Goal: Check status: Check status

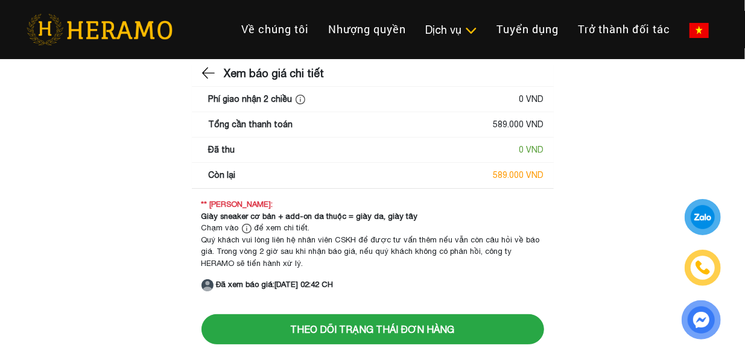
drag, startPoint x: 575, startPoint y: 118, endPoint x: 529, endPoint y: 163, distance: 65.2
click at [561, 139] on main "Xem báo giá chi tiết Phí giao nhận 2 chiều 0 VND Tổng cần thanh toán 589.000 VN…" at bounding box center [372, 178] width 745 height 226
click at [353, 242] on div "Quý khách vui lòng liên hệ nhân viên CSKH để được tư vấn thêm nếu vẫn còn câu h…" at bounding box center [372, 252] width 343 height 36
click at [201, 74] on img at bounding box center [209, 73] width 16 height 18
click at [204, 71] on img at bounding box center [209, 73] width 16 height 18
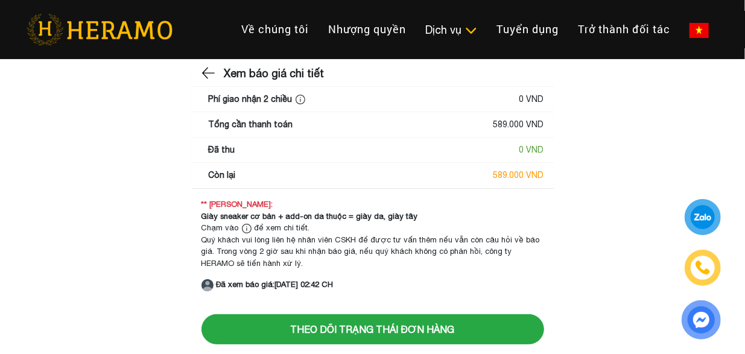
click at [209, 81] on img at bounding box center [209, 73] width 16 height 18
click at [209, 74] on img at bounding box center [209, 73] width 16 height 18
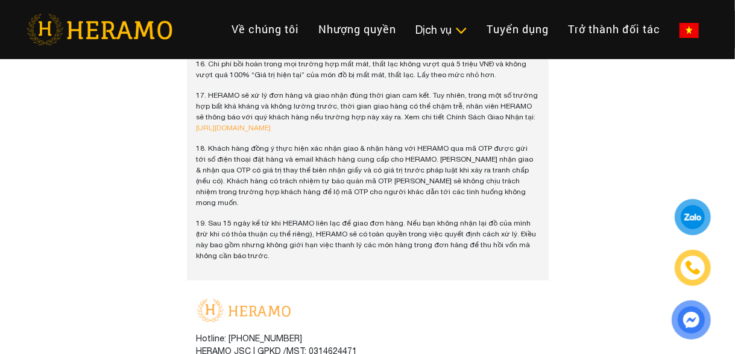
scroll to position [2301, 0]
